Goal: Information Seeking & Learning: Learn about a topic

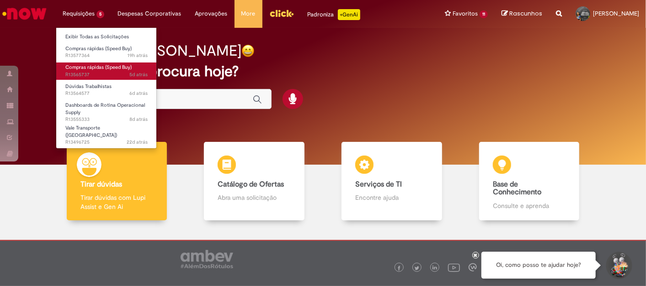
click at [98, 65] on span "Compras rápidas (Speed Buy)" at bounding box center [98, 67] width 66 height 7
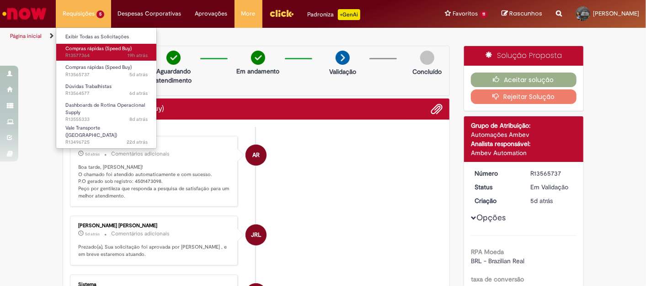
click at [82, 50] on span "Compras rápidas (Speed Buy)" at bounding box center [98, 48] width 66 height 7
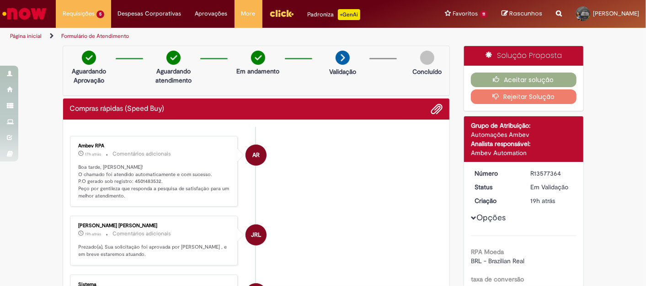
click at [136, 178] on p "Boa tarde, Gabriela! O chamado foi atendido automaticamente e com sucesso. P.O …" at bounding box center [155, 182] width 152 height 36
copy p "4501483532"
click at [415, 226] on li "JRL Jefferson Rodrigues Leite Teixeira 19h atrás 19 horas atrás Comentários adi…" at bounding box center [256, 241] width 373 height 50
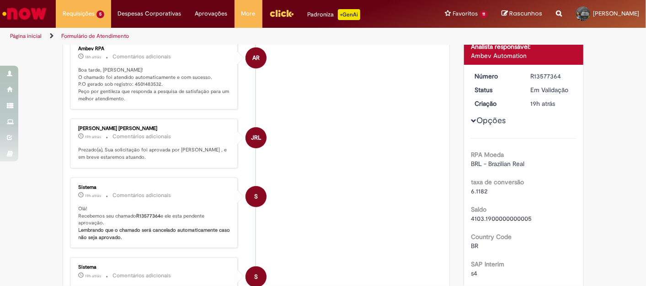
click at [28, 11] on img "Ir para a Homepage" at bounding box center [24, 14] width 47 height 18
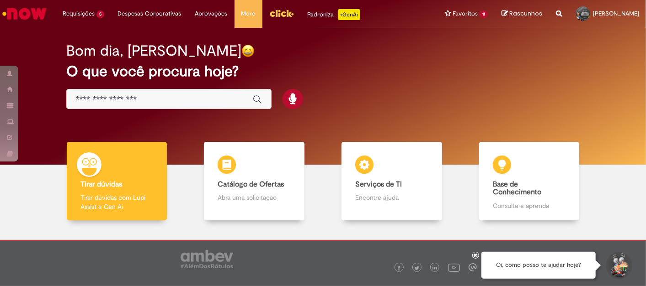
click at [164, 96] on input "Basta digitar aqui" at bounding box center [160, 100] width 168 height 11
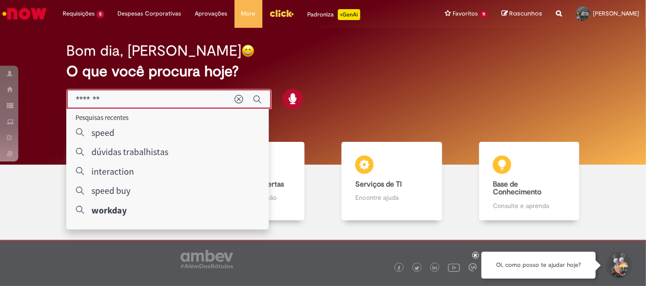
type input "*******"
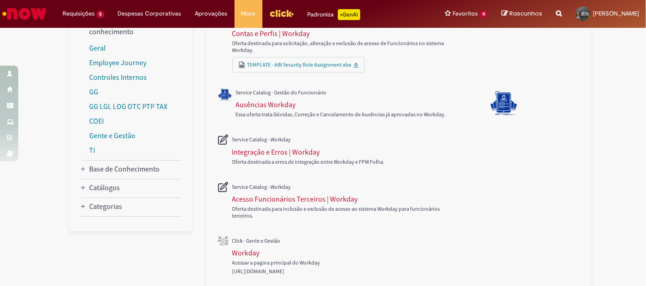
scroll to position [156, 0]
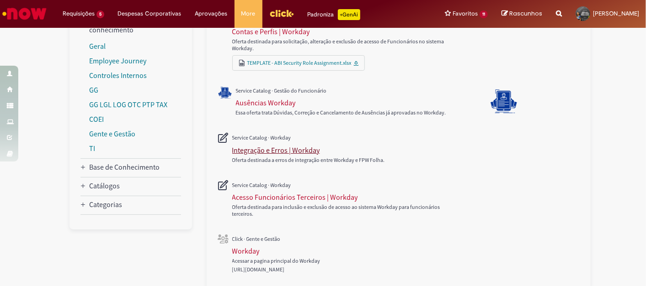
click at [296, 150] on div "Integração e Erros | Workday" at bounding box center [276, 150] width 88 height 9
